Goal: Check status: Check status

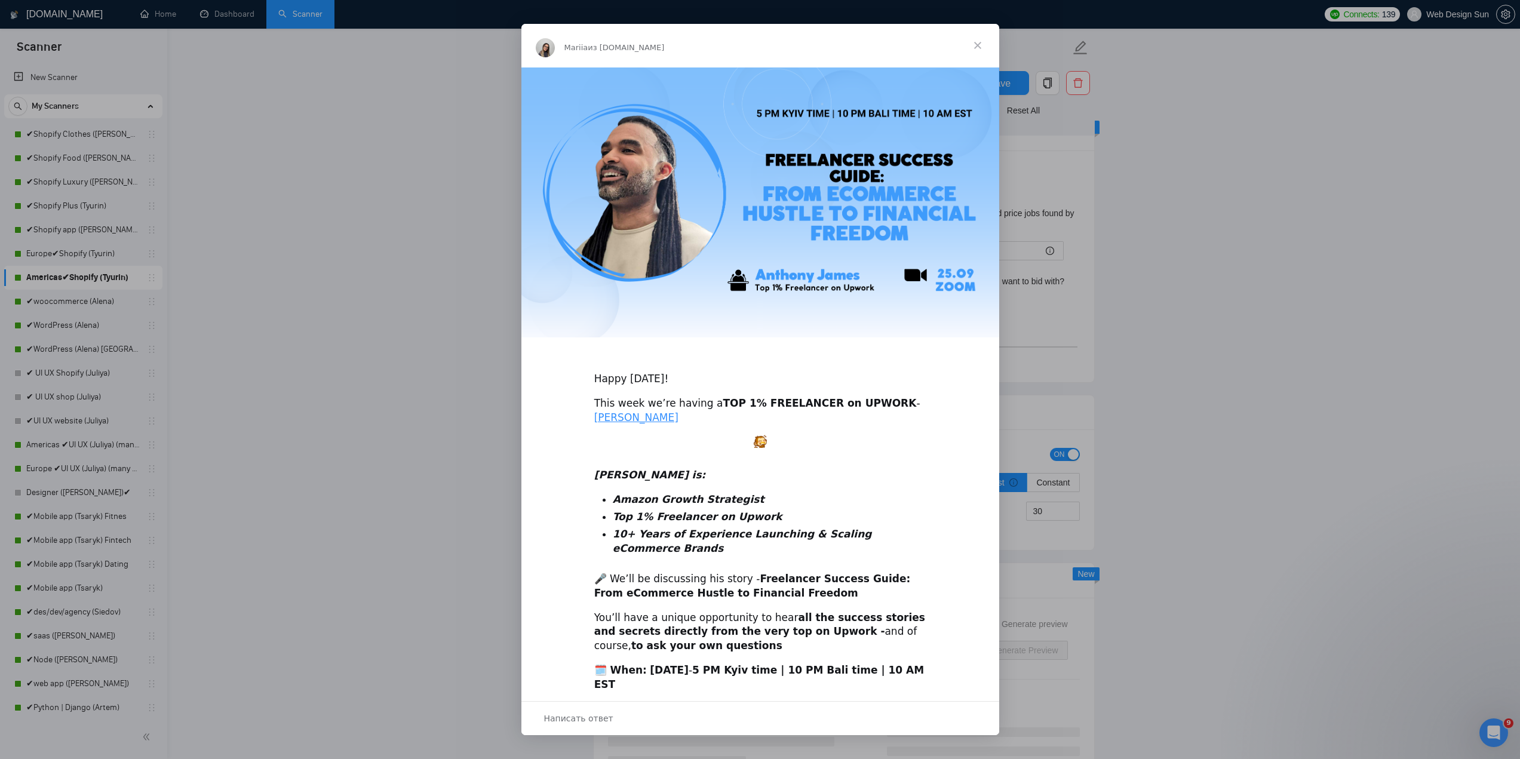
click at [974, 44] on span "Закрыть" at bounding box center [977, 45] width 43 height 43
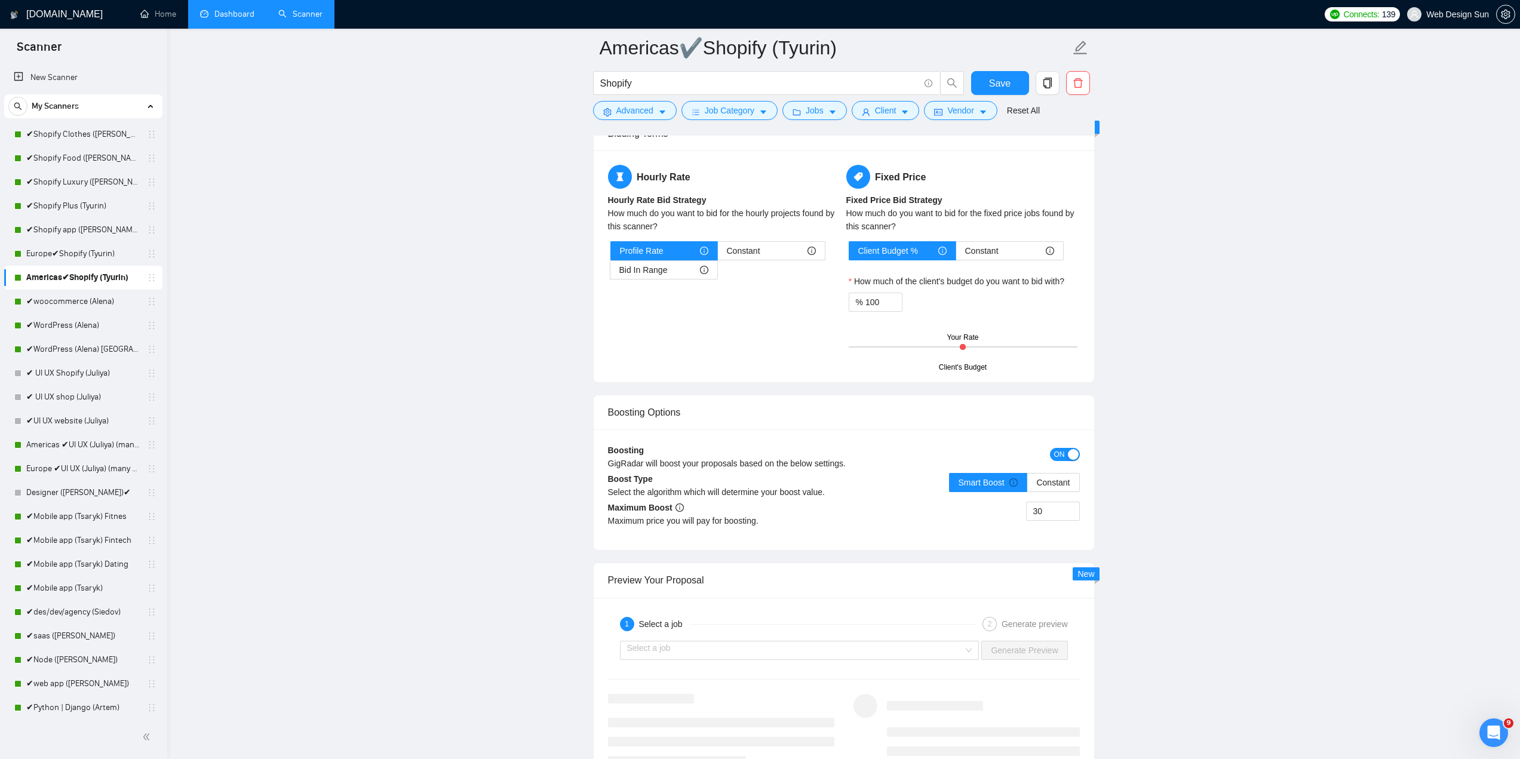
click at [229, 19] on link "Dashboard" at bounding box center [227, 14] width 54 height 10
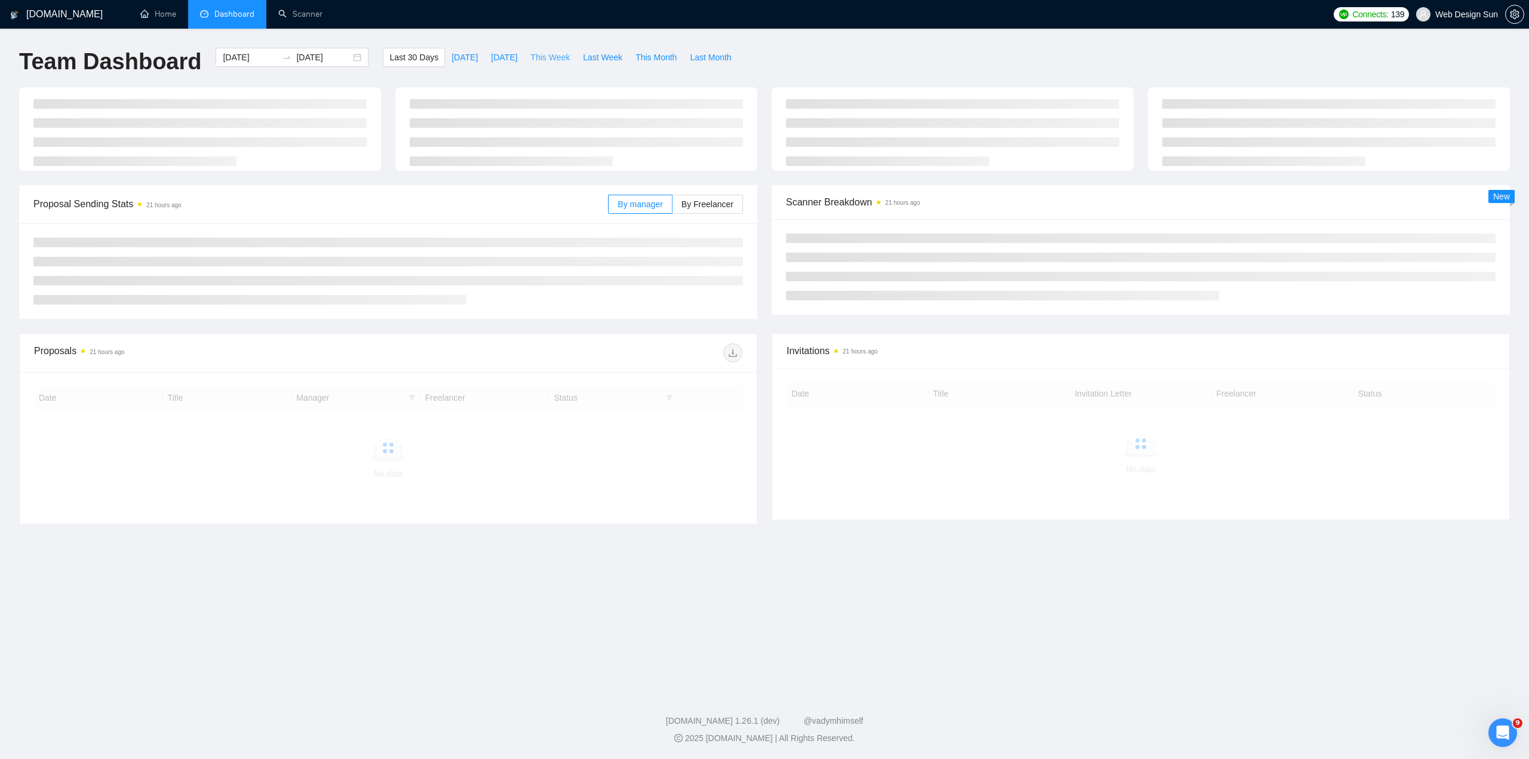
click at [545, 54] on span "This Week" at bounding box center [550, 57] width 39 height 13
type input "[DATE]"
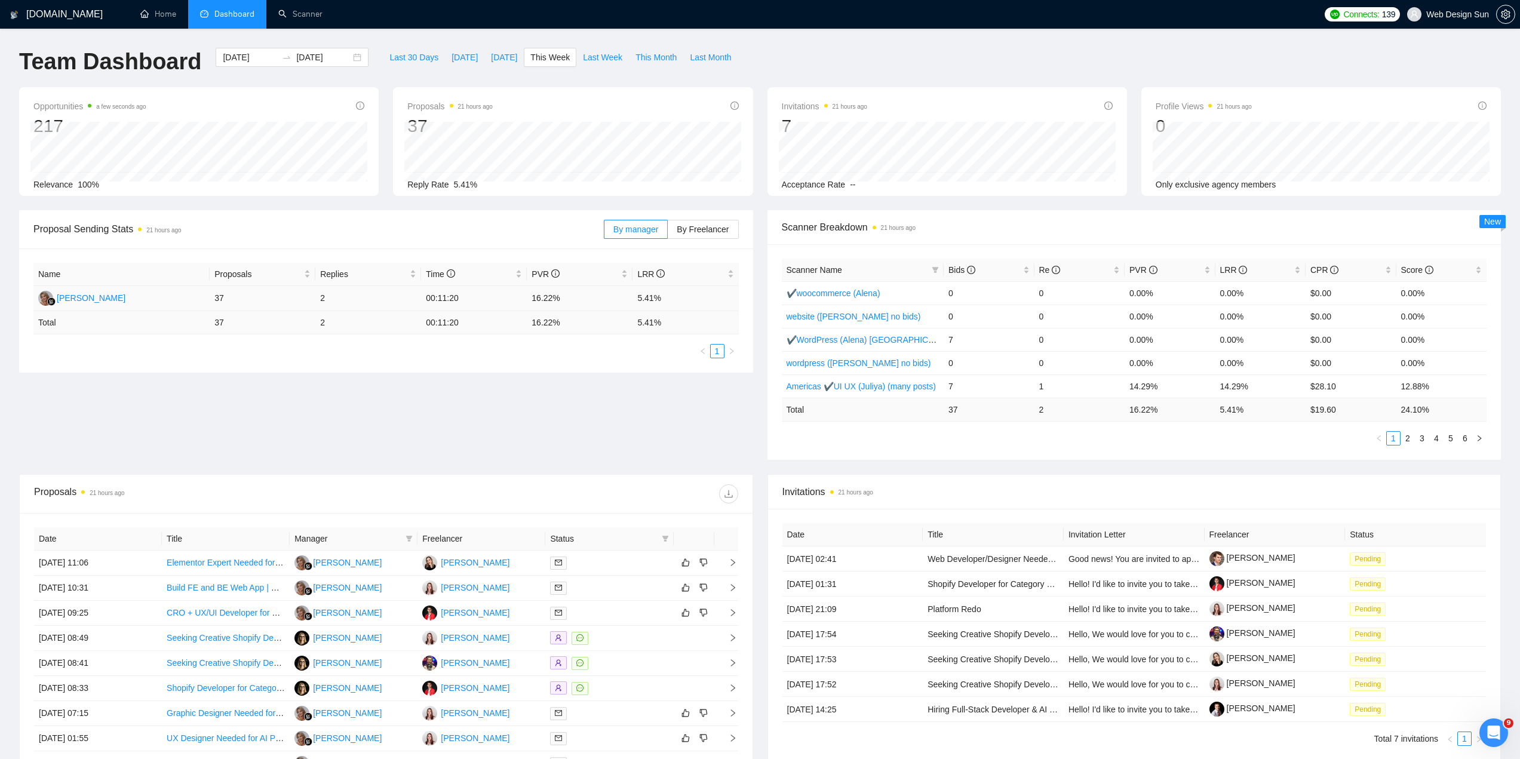
scroll to position [179, 0]
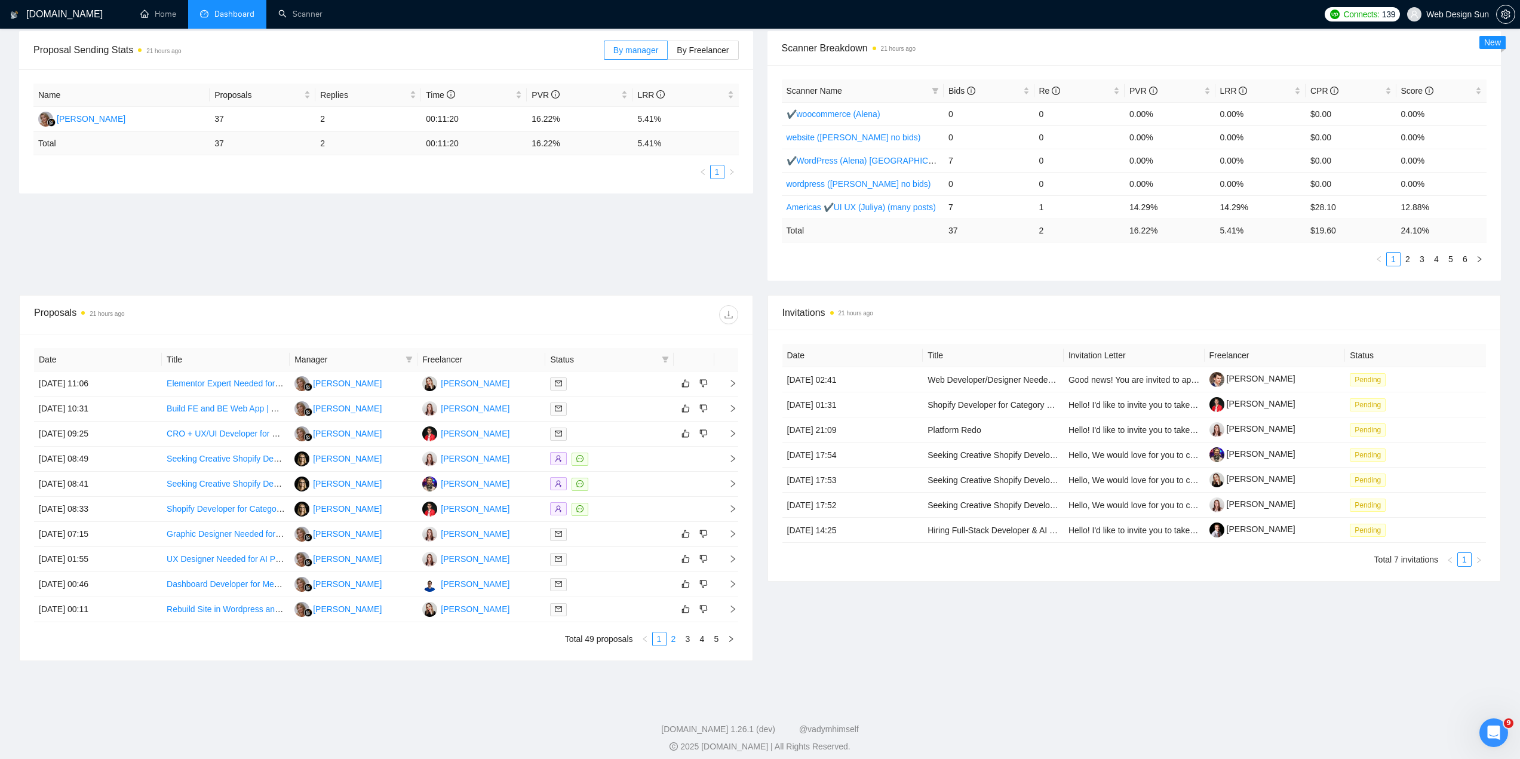
click at [673, 643] on link "2" at bounding box center [673, 639] width 13 height 13
click at [689, 642] on link "3" at bounding box center [688, 639] width 13 height 13
click at [700, 645] on link "4" at bounding box center [702, 639] width 13 height 13
click at [716, 641] on link "5" at bounding box center [716, 639] width 13 height 13
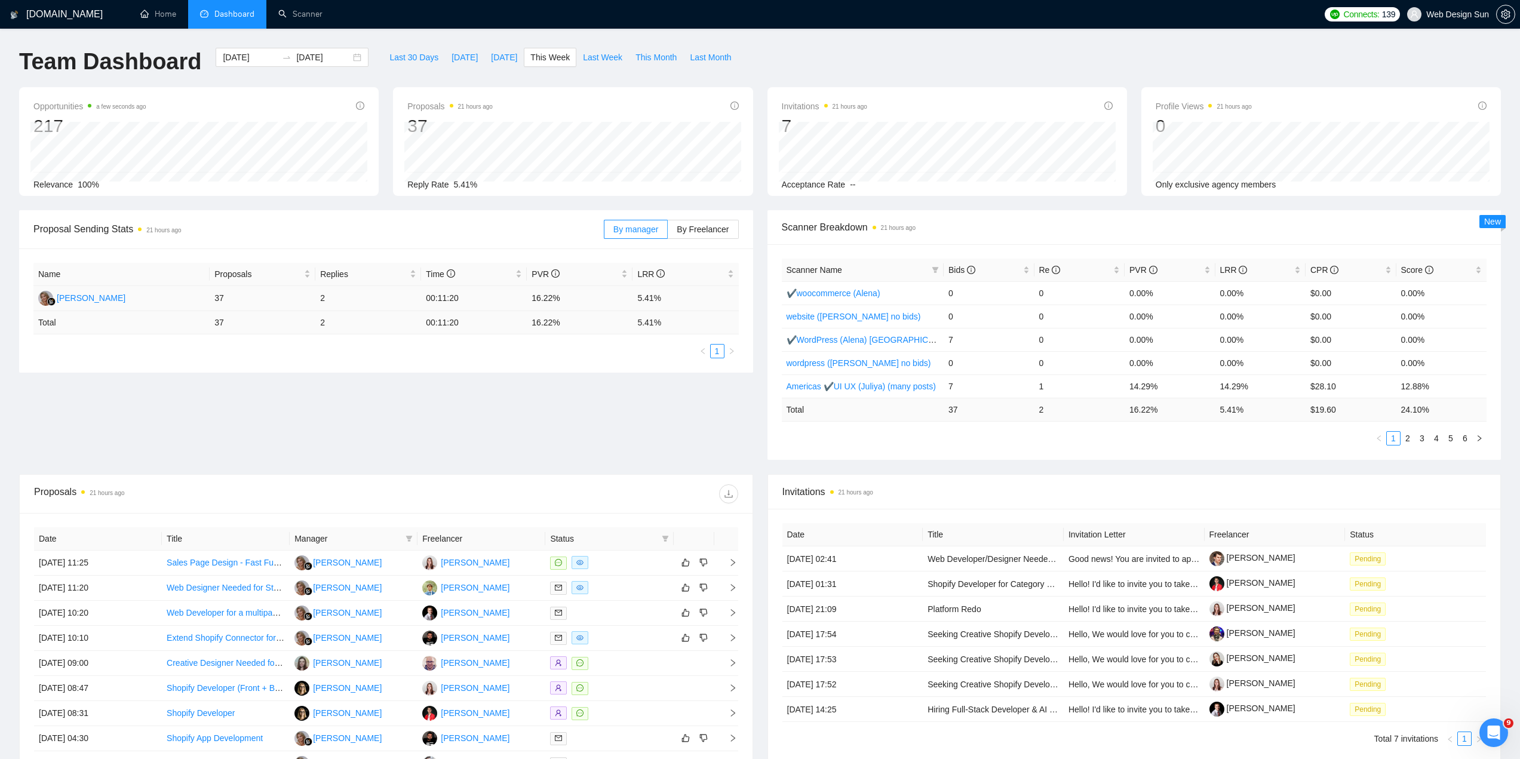
scroll to position [163, 0]
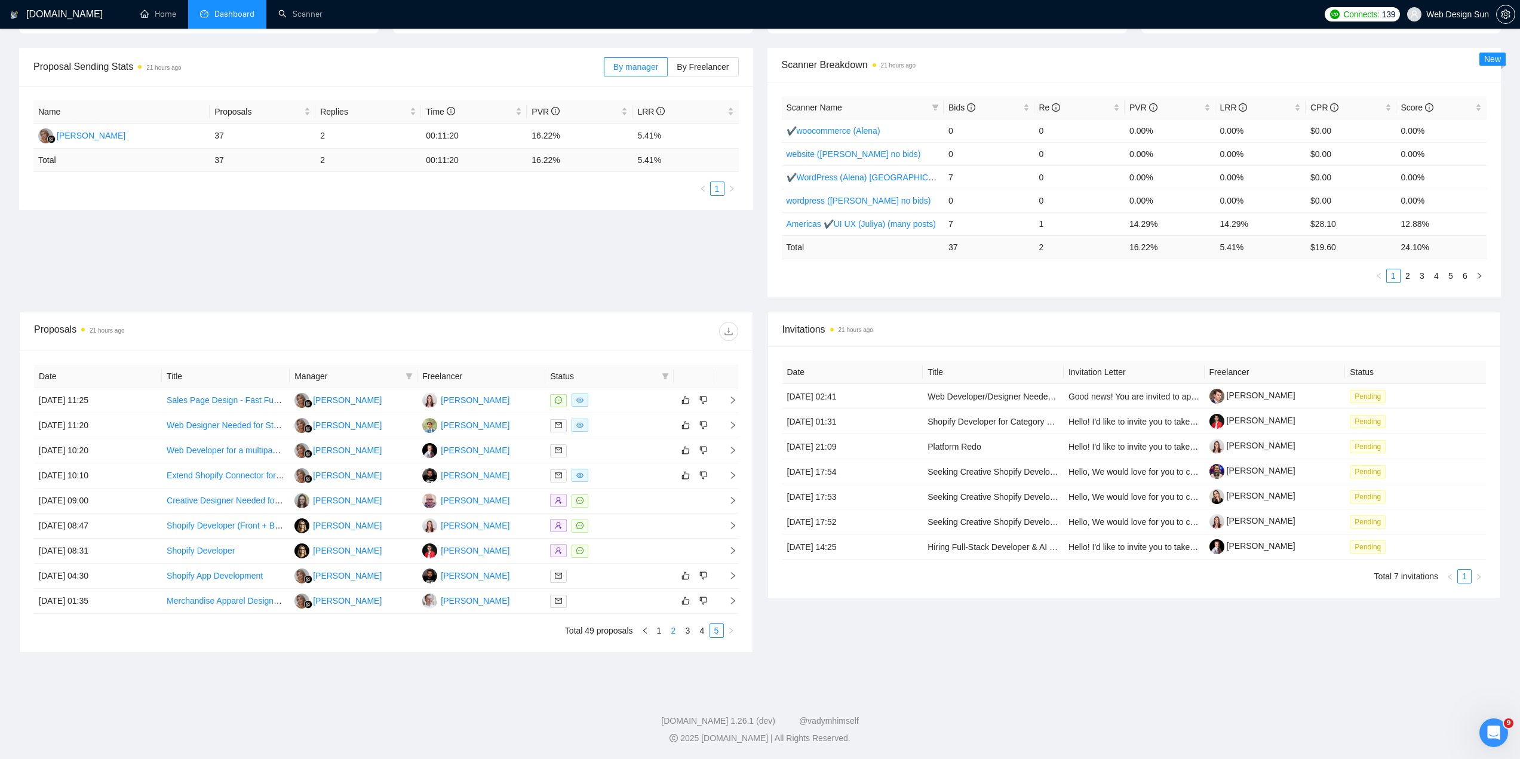
click at [676, 634] on link "2" at bounding box center [673, 630] width 13 height 13
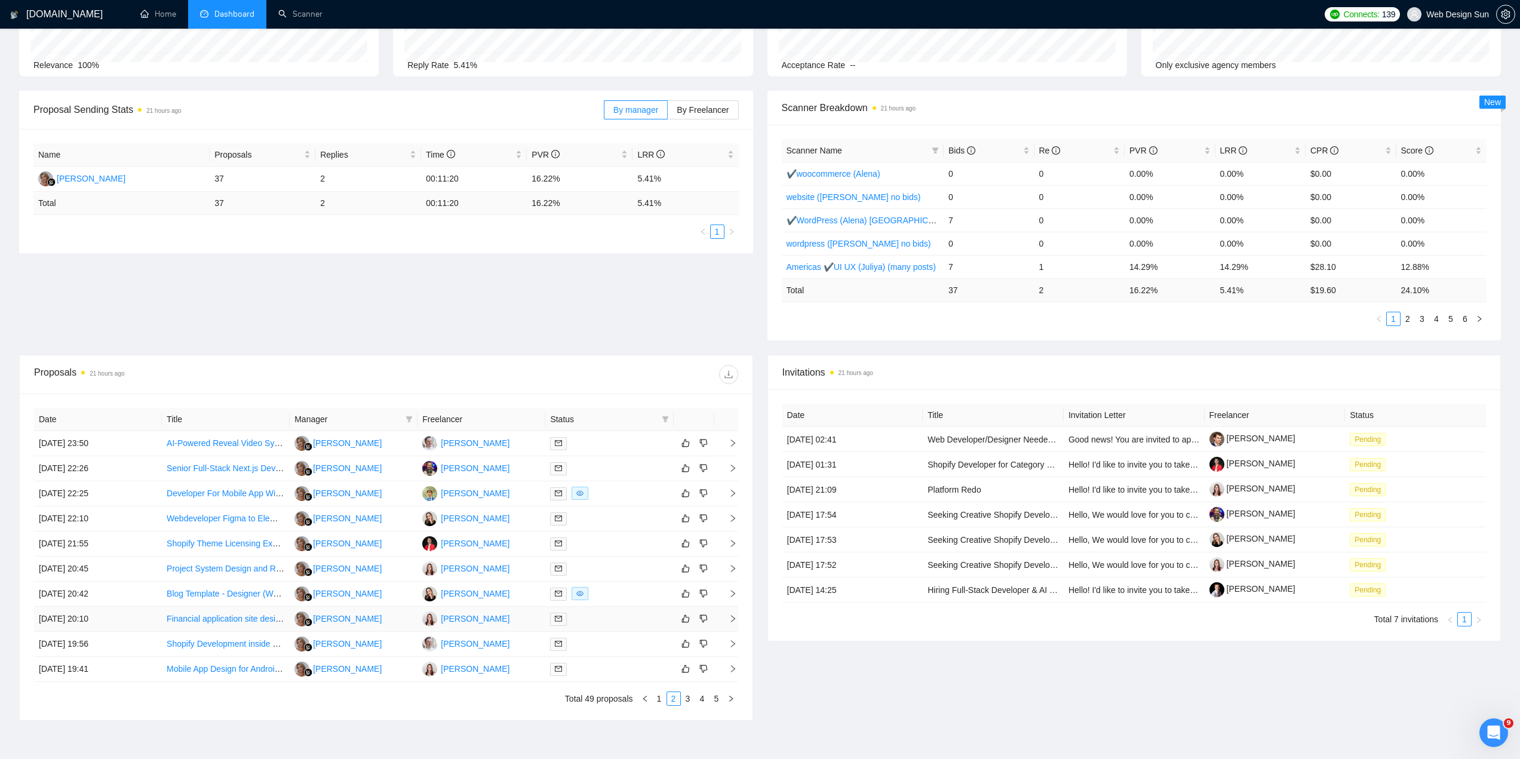
scroll to position [188, 0]
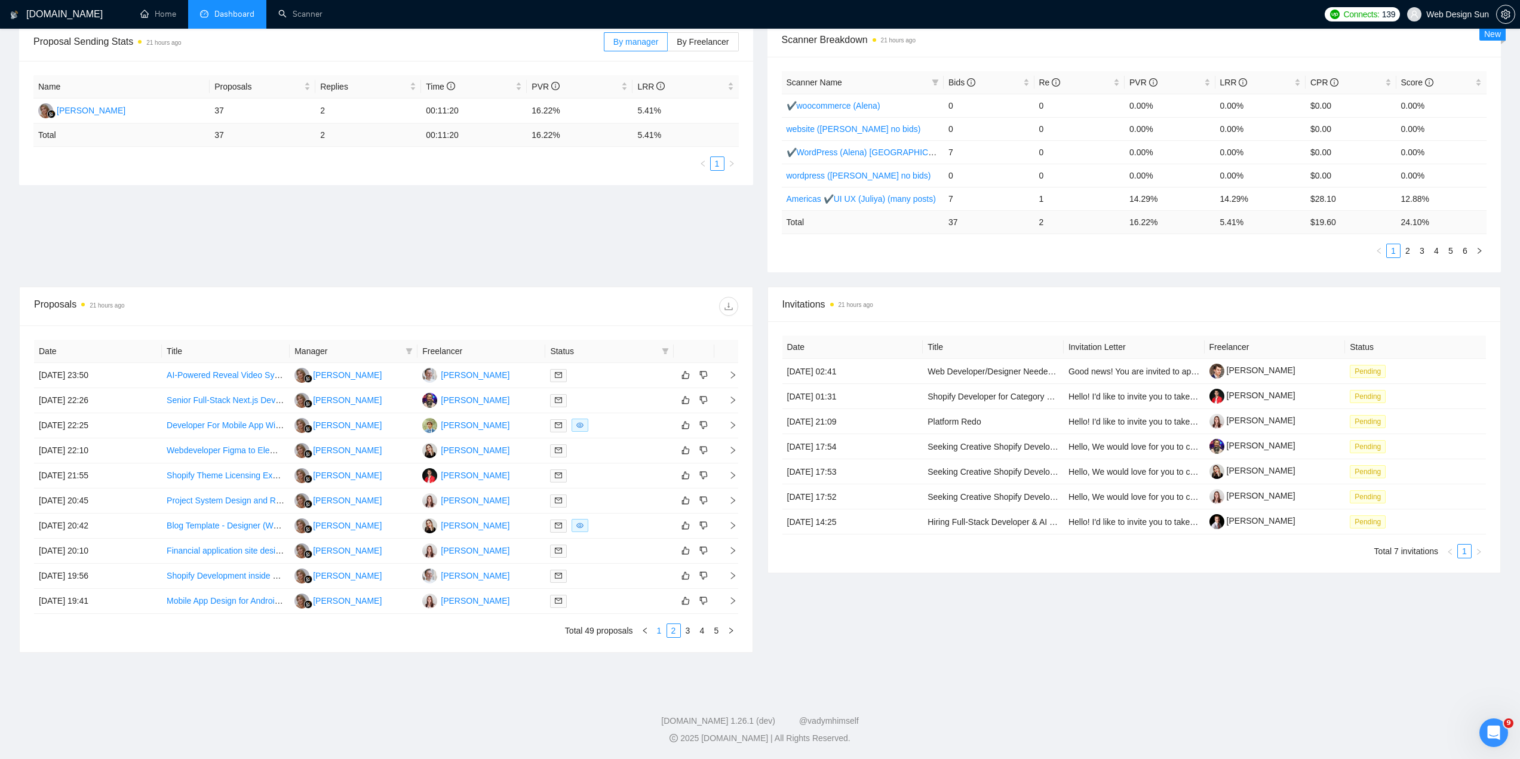
click at [663, 633] on link "1" at bounding box center [659, 630] width 13 height 13
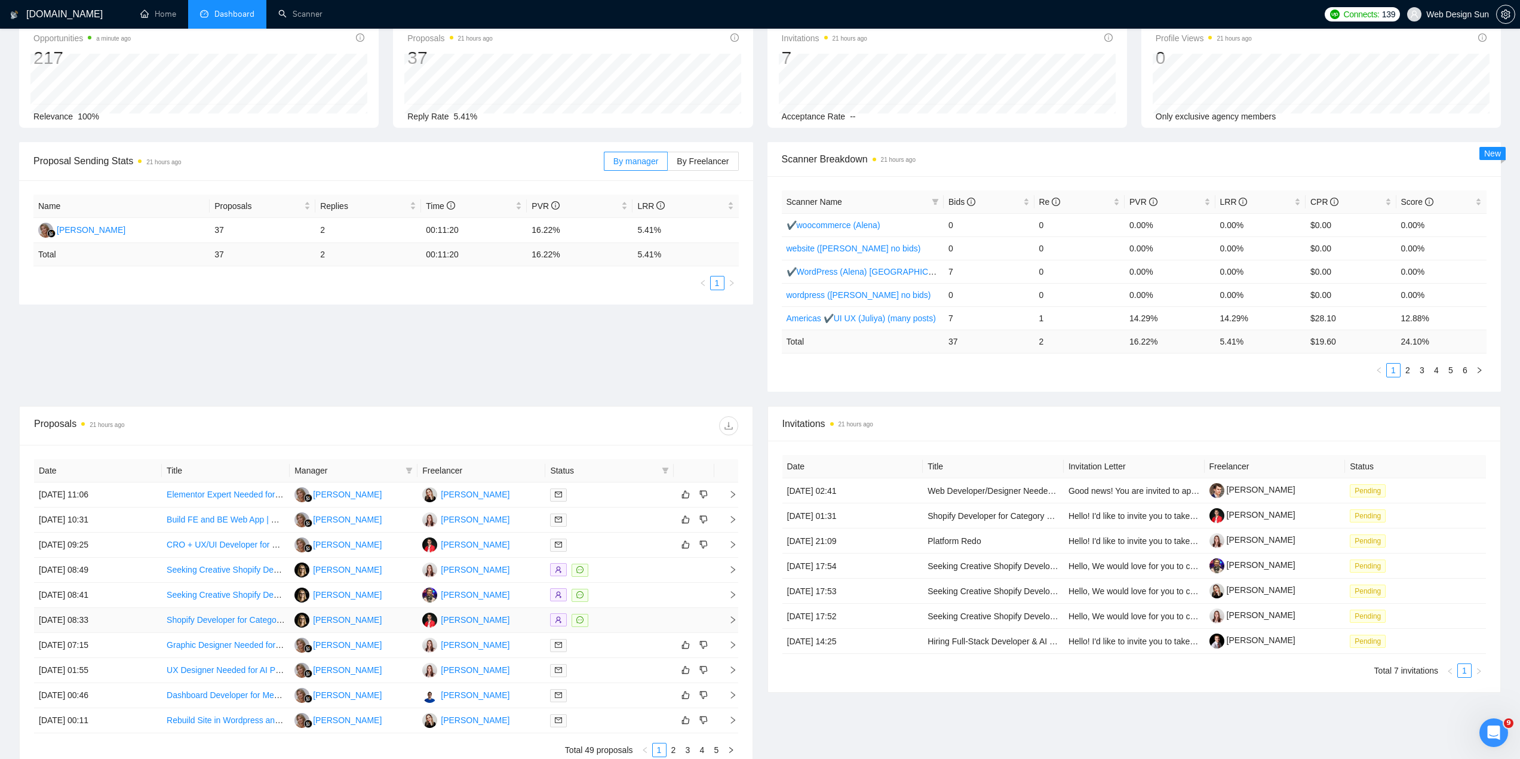
scroll to position [0, 0]
